Goal: Transaction & Acquisition: Purchase product/service

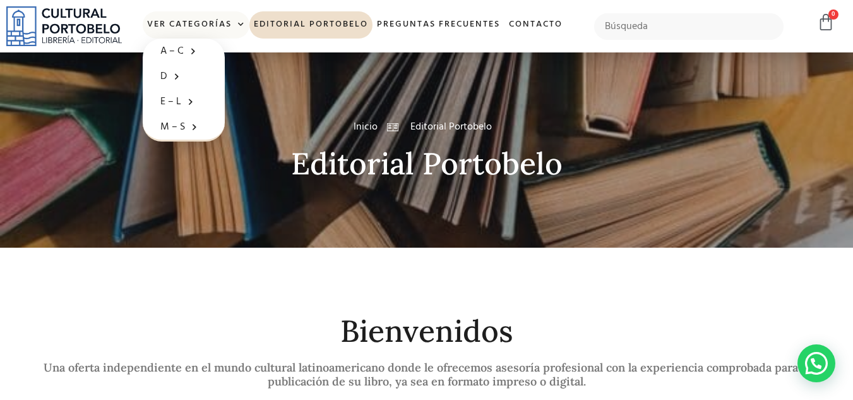
click at [239, 26] on span at bounding box center [238, 24] width 13 height 19
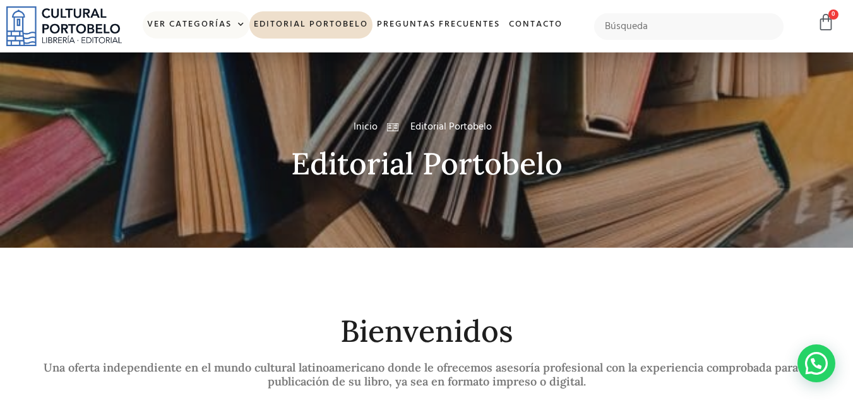
click at [239, 25] on span at bounding box center [238, 24] width 13 height 19
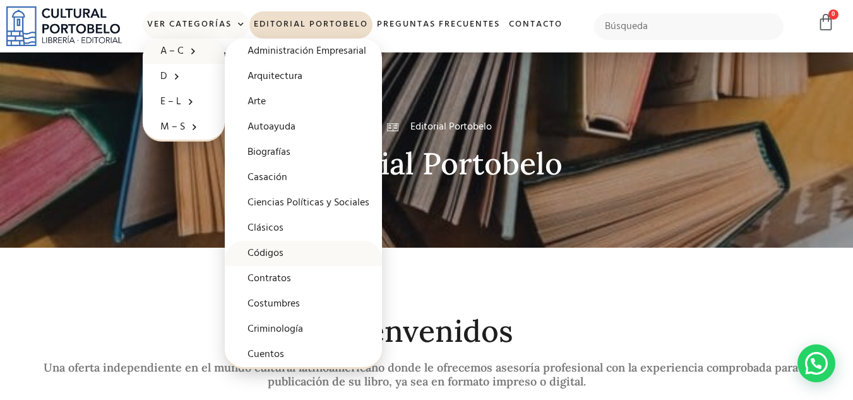
click at [271, 251] on link "Códigos" at bounding box center [303, 253] width 157 height 25
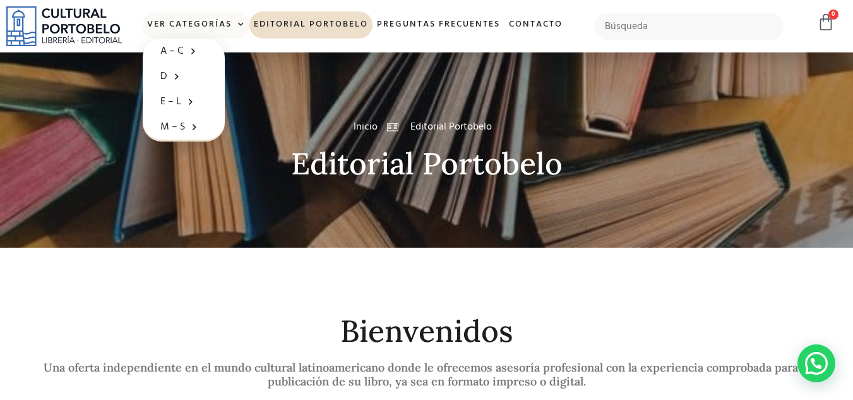
click at [243, 25] on span at bounding box center [238, 24] width 13 height 19
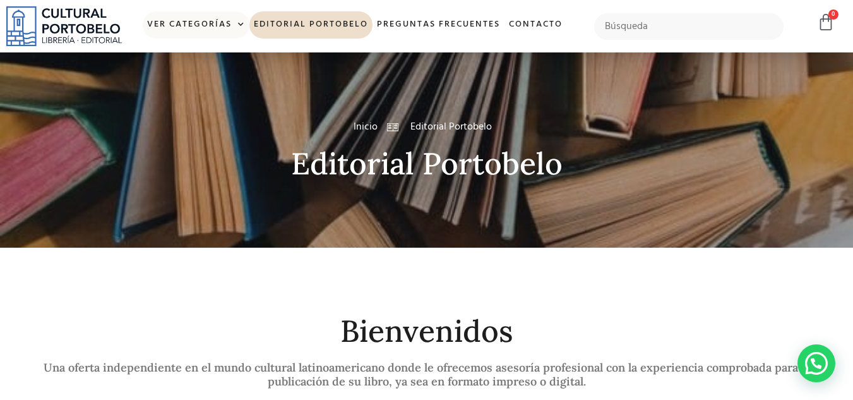
click at [237, 25] on span at bounding box center [238, 24] width 13 height 19
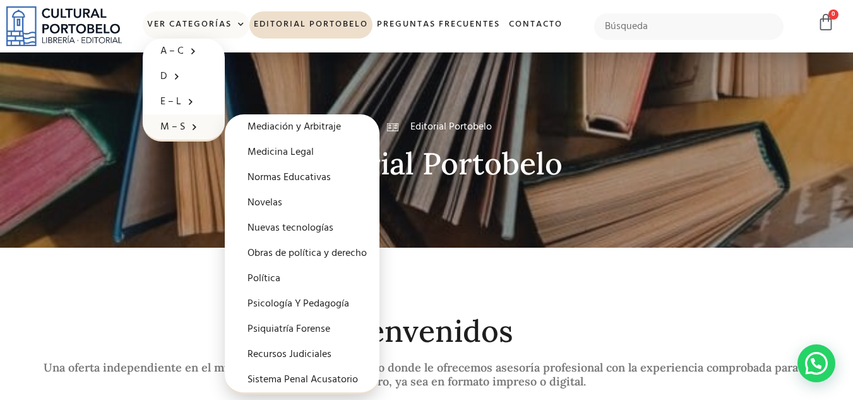
click at [171, 121] on link "M – S" at bounding box center [184, 126] width 82 height 25
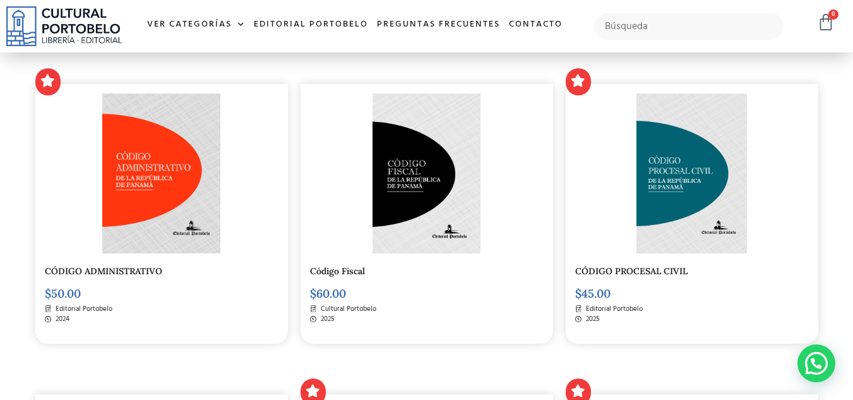
scroll to position [315, 0]
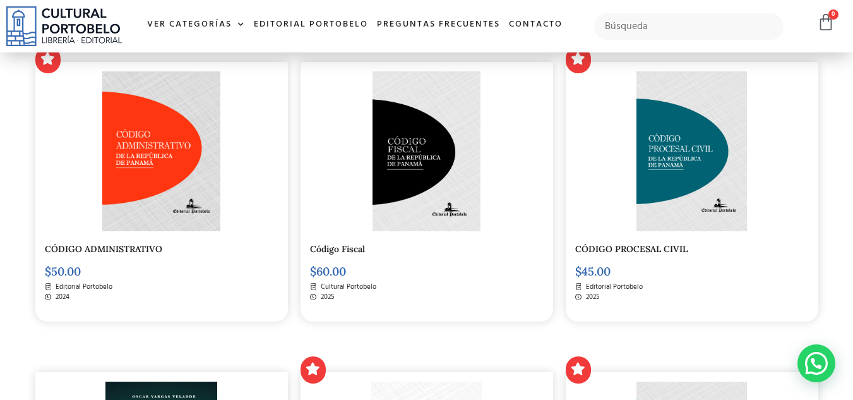
click at [675, 185] on img at bounding box center [692, 151] width 111 height 160
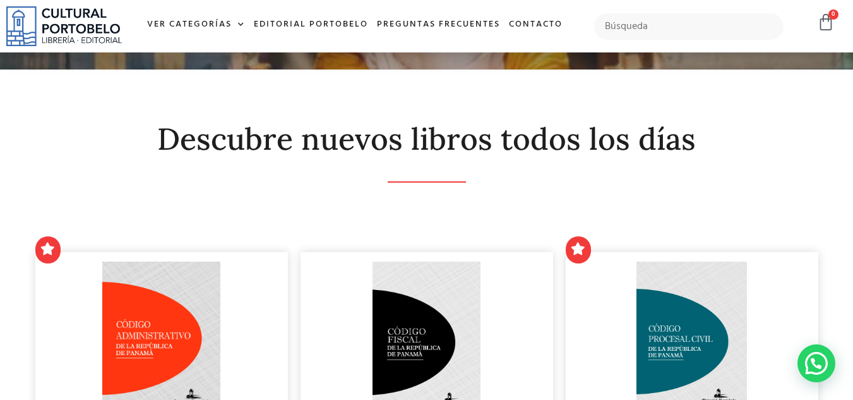
scroll to position [0, 0]
